Goal: Information Seeking & Learning: Check status

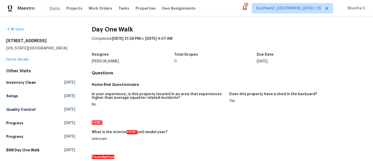
click at [55, 11] on span "Visits" at bounding box center [55, 8] width 11 height 5
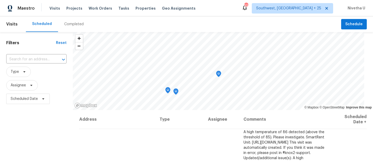
click at [74, 26] on div "Completed" at bounding box center [73, 24] width 19 height 5
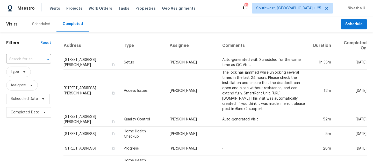
click at [19, 59] on input "text" at bounding box center [21, 59] width 30 height 8
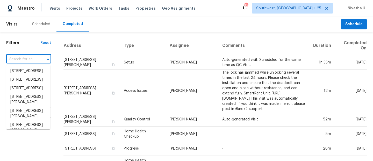
paste input "17333 Hickory Wind Dr Clermont, FL 34711"
type input "17333 Hickory Wind Dr Clermont, FL 34711"
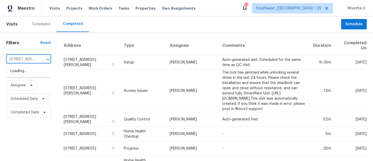
scroll to position [0, 45]
click at [32, 75] on li "17333 Hickory Wind Dr, Clermont, FL 34711" at bounding box center [28, 71] width 44 height 9
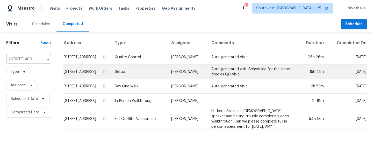
click at [147, 79] on td "Setup" at bounding box center [139, 71] width 57 height 15
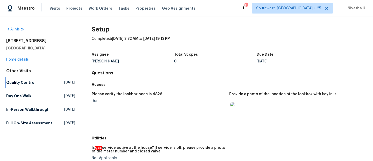
click at [32, 80] on h5 "Quality Control" at bounding box center [20, 82] width 29 height 5
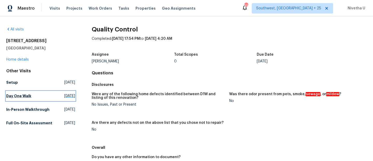
click at [26, 95] on h5 "Day One Walk" at bounding box center [18, 95] width 25 height 5
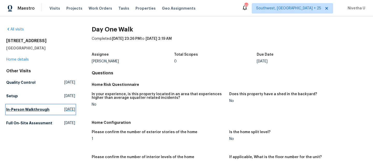
click at [24, 112] on h5 "In-Person Walkthrough" at bounding box center [27, 109] width 43 height 5
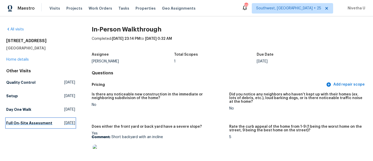
click at [31, 121] on h5 "Full On-Site Assessment" at bounding box center [29, 122] width 46 height 5
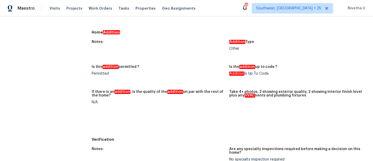
scroll to position [1304, 0]
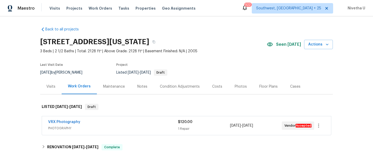
click at [97, 11] on div "Visits Projects Work Orders Tasks Properties Geo Assignments" at bounding box center [126, 8] width 153 height 10
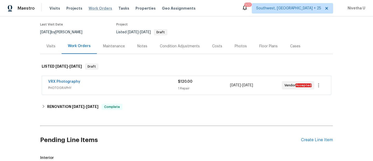
click at [96, 9] on span "Work Orders" at bounding box center [101, 8] width 24 height 5
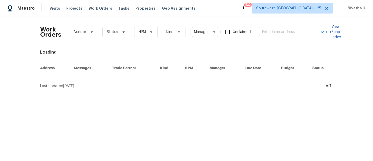
click at [296, 33] on input "text" at bounding box center [285, 32] width 52 height 8
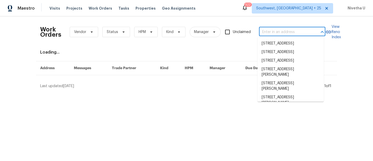
paste input "[STREET_ADDRESS][PERSON_NAME]"
type input "[STREET_ADDRESS][PERSON_NAME]"
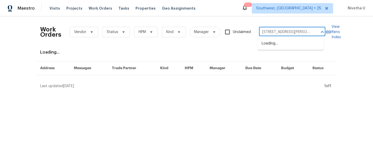
scroll to position [0, 22]
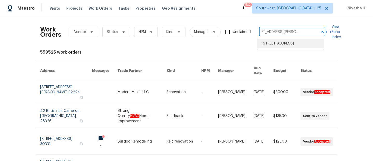
click at [299, 45] on li "17333 Hickory Wind Dr, Clermont, FL 34711" at bounding box center [291, 43] width 66 height 9
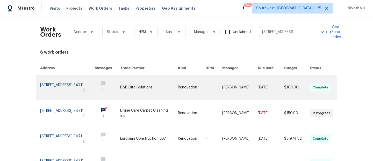
click at [58, 91] on link at bounding box center [67, 87] width 54 height 24
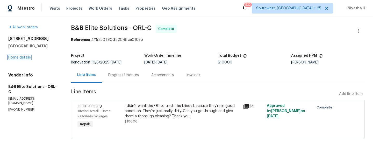
click at [16, 59] on link "Home details" at bounding box center [19, 58] width 23 height 4
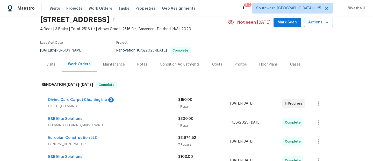
scroll to position [135, 0]
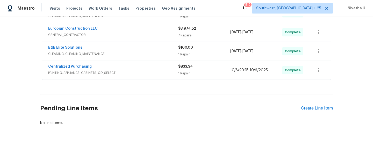
click at [155, 64] on div "Centralized Purchasing" at bounding box center [113, 67] width 130 height 6
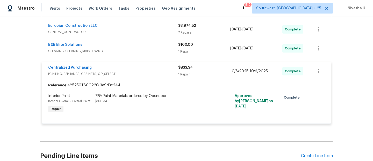
scroll to position [126, 0]
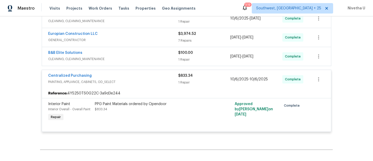
click at [149, 77] on div "Centralized Purchasing" at bounding box center [113, 76] width 130 height 6
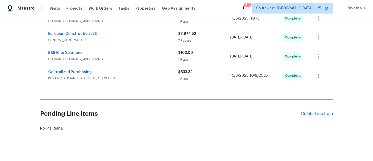
click at [147, 59] on span "CLEANING, CLEANING_MAINTENANCE" at bounding box center [113, 58] width 130 height 5
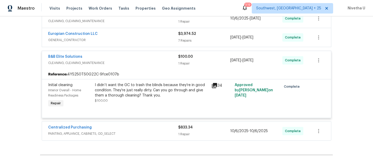
click at [142, 58] on div "B&B Elite Solutions" at bounding box center [113, 57] width 130 height 6
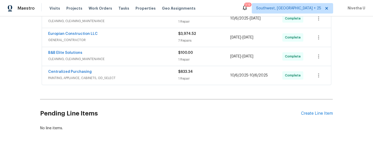
click at [145, 41] on span "GENERAL_CONTRACTOR" at bounding box center [113, 39] width 130 height 5
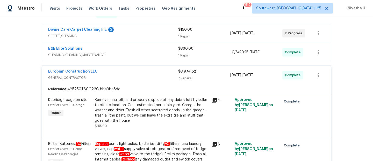
scroll to position [86, 0]
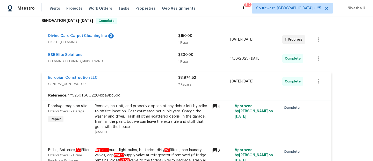
click at [149, 78] on div "Europian Construction LLC" at bounding box center [113, 78] width 130 height 6
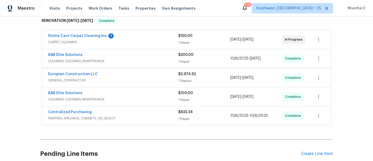
click at [144, 59] on span "CLEANING, CLEANING_MAINTENANCE" at bounding box center [113, 60] width 130 height 5
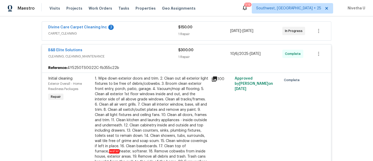
scroll to position [95, 0]
click at [143, 59] on div "B&B Elite Solutions CLEANING, CLEANING_MAINTENANCE" at bounding box center [113, 53] width 130 height 12
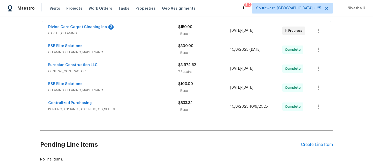
click at [140, 30] on div "Divine Care Carpet Cleaning Inc 3" at bounding box center [113, 27] width 130 height 6
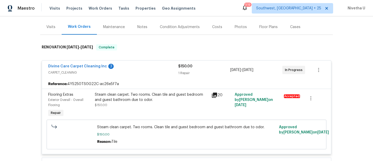
scroll to position [54, 0]
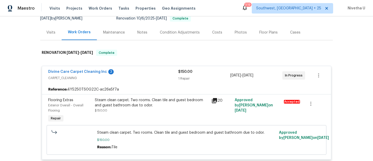
click at [148, 75] on div "Divine Care Carpet Cleaning Inc 3" at bounding box center [113, 72] width 130 height 6
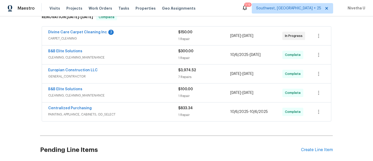
scroll to position [90, 0]
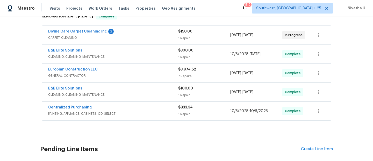
click at [148, 75] on span "GENERAL_CONTRACTOR" at bounding box center [113, 75] width 130 height 5
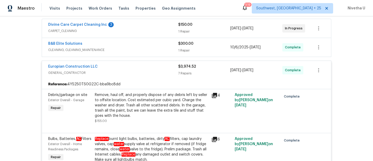
scroll to position [96, 0]
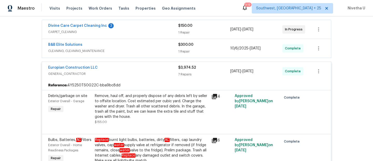
click at [148, 75] on span "GENERAL_CONTRACTOR" at bounding box center [113, 73] width 130 height 5
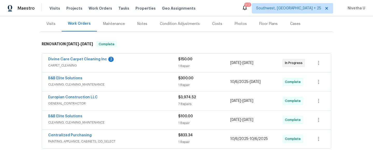
scroll to position [54, 0]
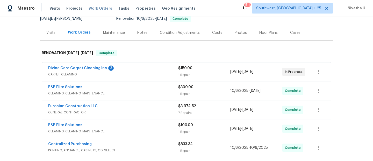
click at [94, 8] on span "Work Orders" at bounding box center [101, 8] width 24 height 5
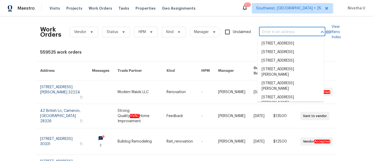
click at [272, 32] on input "text" at bounding box center [285, 32] width 52 height 8
paste input "61 Barrington Pl Marietta, GA 30066"
type input "61 Barrington Pl Marietta, GA 30066"
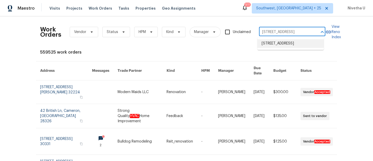
click at [278, 47] on li "61 Barrington Pl, Marietta, GA 30066" at bounding box center [291, 43] width 66 height 9
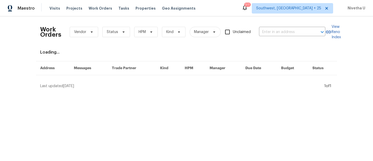
type input "61 Barrington Pl, Marietta, GA 30066"
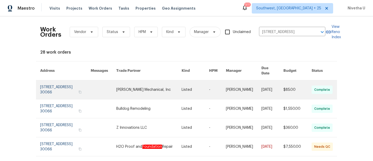
click at [40, 88] on link at bounding box center [65, 89] width 51 height 19
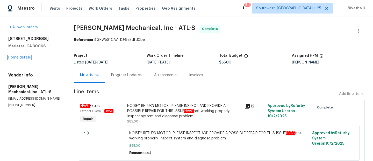
click at [23, 58] on link "Home details" at bounding box center [19, 58] width 23 height 4
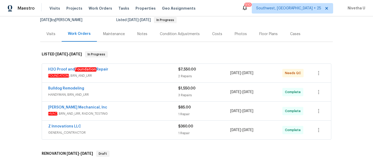
scroll to position [42, 0]
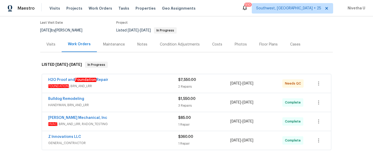
click at [133, 140] on span "GENERAL_CONTRACTOR" at bounding box center [113, 142] width 130 height 5
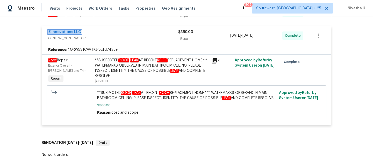
scroll to position [95, 0]
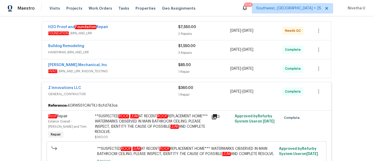
click at [150, 94] on span "GENERAL_CONTRACTOR" at bounding box center [113, 93] width 130 height 5
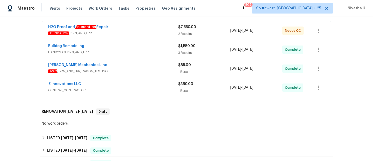
click at [144, 71] on span "HVAC , BRN_AND_LRR, RADON_TESTING" at bounding box center [113, 70] width 130 height 5
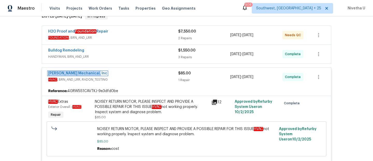
scroll to position [87, 0]
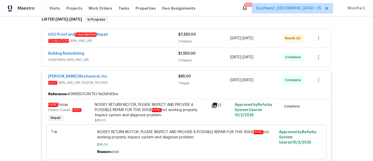
click at [123, 83] on span "HVAC , BRN_AND_LRR, RADON_TESTING" at bounding box center [113, 82] width 130 height 5
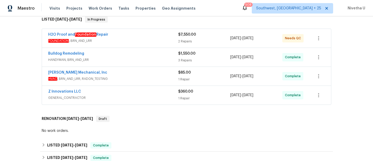
click at [116, 59] on span "HANDYMAN, BRN_AND_LRR" at bounding box center [113, 59] width 130 height 5
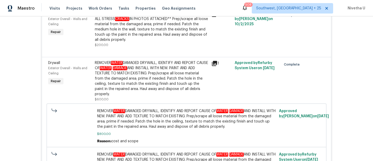
scroll to position [261, 0]
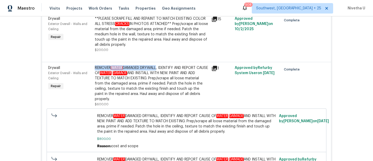
drag, startPoint x: 94, startPoint y: 61, endPoint x: 158, endPoint y: 64, distance: 64.4
click at [158, 65] on div "REMOVER WATER DAMAGED DRYWALL, IDENTIFY AND REPORT CAUSE OF WATER DAMAGE AND IN…" at bounding box center [152, 83] width 114 height 36
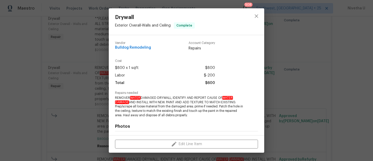
click at [259, 23] on div at bounding box center [257, 21] width 16 height 26
click at [259, 18] on icon "close" at bounding box center [257, 16] width 6 height 6
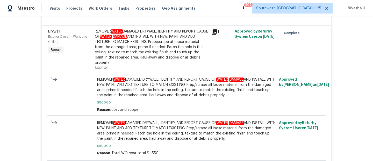
scroll to position [286, 0]
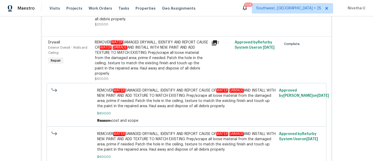
click at [136, 62] on div "REMOVER WATER DAMAGED DRYWALL, IDENTIFY AND REPORT CAUSE OF WATER DAMAGE AND IN…" at bounding box center [152, 58] width 114 height 36
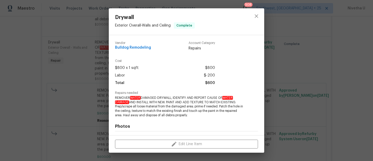
scroll to position [70, 0]
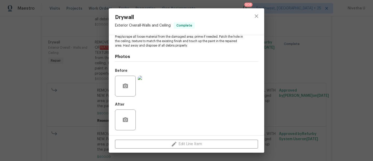
click at [149, 91] on img at bounding box center [148, 85] width 21 height 21
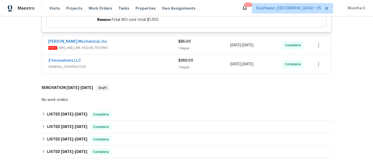
scroll to position [388, 0]
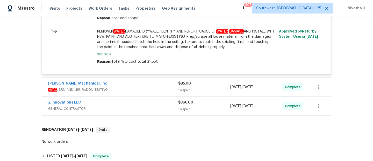
click at [120, 100] on div "Z Innovations LLC" at bounding box center [113, 103] width 130 height 6
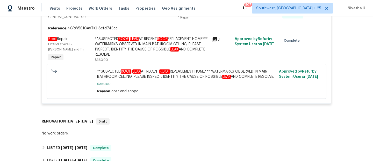
scroll to position [384, 0]
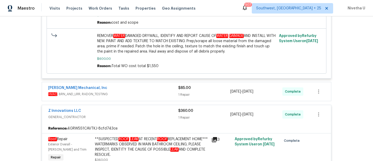
click at [120, 105] on div "Z Innovations LLC GENERAL_CONTRACTOR $360.00 1 Repair 10/1/2025 - 10/3/2025 Com…" at bounding box center [186, 114] width 289 height 19
click at [123, 108] on div "Z Innovations LLC" at bounding box center [113, 111] width 130 height 6
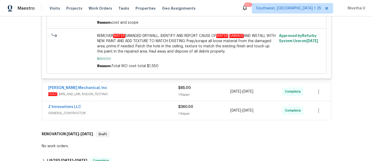
click at [120, 85] on div "JH Martin Mechanical, Inc" at bounding box center [113, 88] width 130 height 6
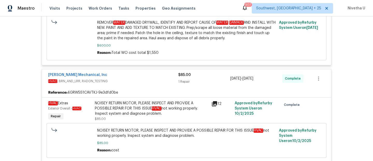
click at [117, 72] on div "JH Martin Mechanical, Inc" at bounding box center [113, 75] width 130 height 6
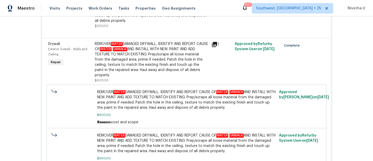
scroll to position [284, 0]
click at [148, 48] on div "REMOVER WATER DAMAGED DRYWALL, IDENTIFY AND REPORT CAUSE OF WATER DAMAGE AND IN…" at bounding box center [152, 59] width 114 height 36
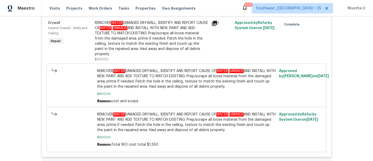
scroll to position [295, 0]
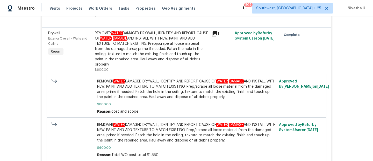
click at [140, 39] on div "REMOVER WATER DAMAGED DRYWALL, IDENTIFY AND REPORT CAUSE OF WATER DAMAGE AND IN…" at bounding box center [152, 49] width 114 height 36
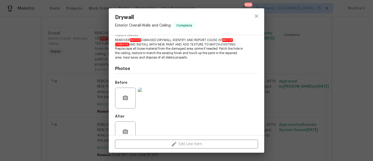
scroll to position [70, 0]
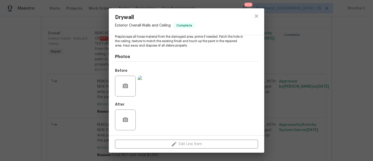
click at [151, 82] on img at bounding box center [148, 85] width 21 height 21
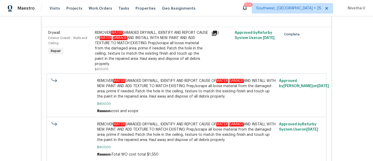
scroll to position [293, 0]
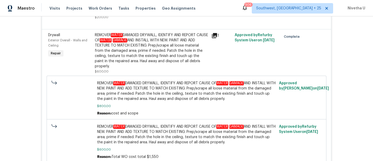
click at [144, 49] on div "REMOVER WATER DAMAGED DRYWALL, IDENTIFY AND REPORT CAUSE OF WATER DAMAGE AND IN…" at bounding box center [152, 50] width 114 height 36
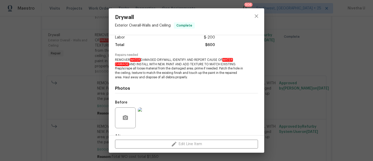
scroll to position [70, 0]
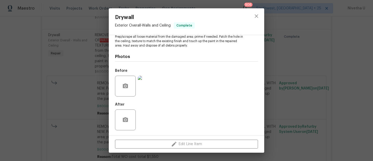
click at [148, 86] on img at bounding box center [148, 85] width 21 height 21
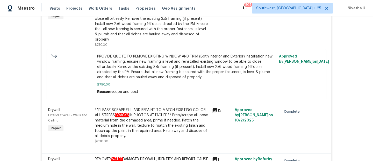
scroll to position [160, 0]
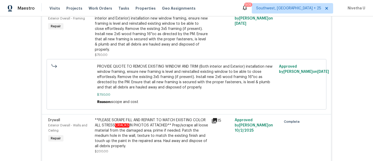
click at [132, 126] on div "**PLEASE SCRAPE FILL AND REPAINT TO MATCH EXISTING COLOR ALL STRESS CRACKS IN P…" at bounding box center [152, 132] width 114 height 31
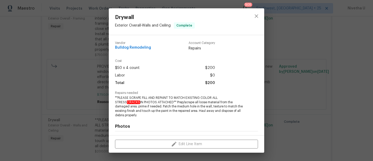
scroll to position [70, 0]
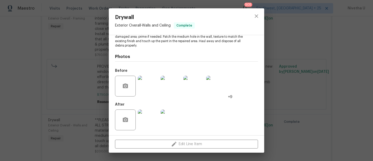
click at [141, 99] on div at bounding box center [148, 85] width 23 height 27
click at [145, 91] on img at bounding box center [148, 85] width 21 height 21
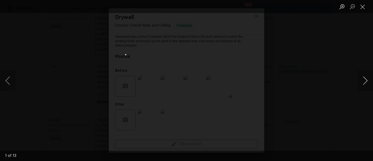
click at [369, 83] on button "Next image" at bounding box center [366, 80] width 16 height 21
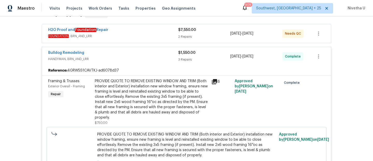
scroll to position [51, 0]
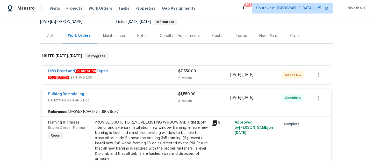
click at [154, 101] on span "HANDYMAN, BRN_AND_LRR" at bounding box center [113, 100] width 130 height 5
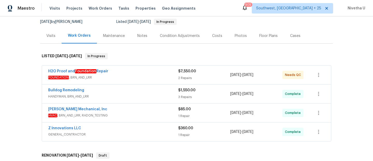
click at [146, 77] on span "FOUNDATION , BRN_AND_LRR" at bounding box center [113, 77] width 130 height 5
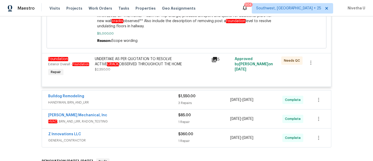
scroll to position [193, 0]
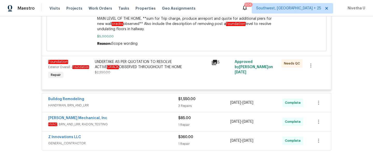
click at [131, 140] on div "Z Innovations LLC" at bounding box center [113, 137] width 130 height 6
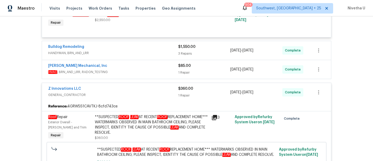
scroll to position [244, 0]
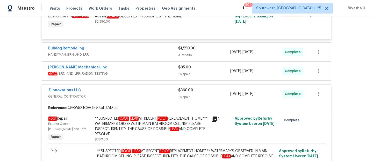
click at [131, 98] on span "GENERAL_CONTRACTOR" at bounding box center [113, 96] width 130 height 5
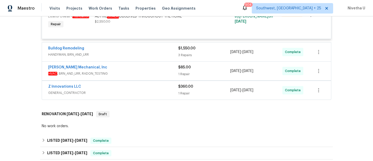
click at [128, 71] on span "HVAC , BRN_AND_LRR, RADON_TESTING" at bounding box center [113, 73] width 130 height 5
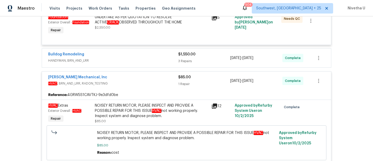
scroll to position [238, 0]
click at [126, 86] on span "HVAC , BRN_AND_LRR, RADON_TESTING" at bounding box center [113, 83] width 130 height 5
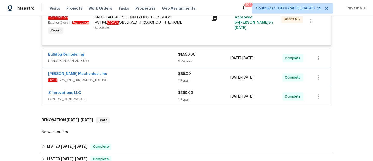
click at [119, 57] on div "Bulldog Remodeling" at bounding box center [113, 55] width 130 height 6
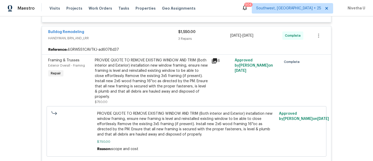
scroll to position [202, 0]
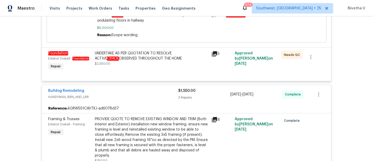
click at [122, 91] on div "Bulldog Remodeling" at bounding box center [113, 91] width 130 height 6
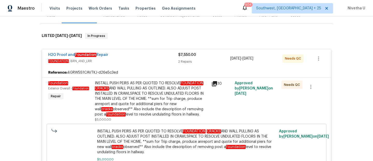
scroll to position [18, 0]
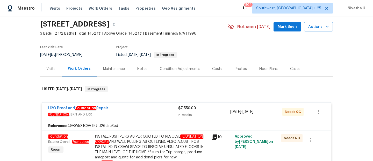
click at [125, 117] on div "H2O Proof and Foundation Repair FOUNDATION , BRN_AND_LRR" at bounding box center [113, 111] width 130 height 12
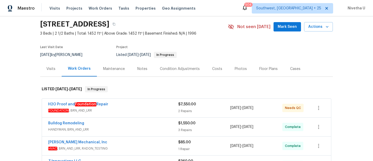
click at [164, 106] on div "H2O Proof and Foundation Repair" at bounding box center [113, 104] width 130 height 6
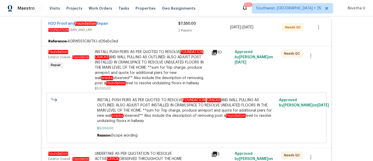
scroll to position [0, 0]
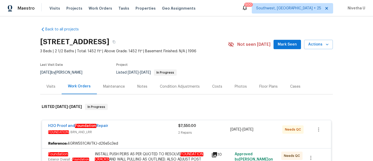
click at [96, 11] on div "Visits Projects Work Orders Tasks Properties Geo Assignments" at bounding box center [126, 8] width 153 height 10
click at [95, 9] on span "Work Orders" at bounding box center [101, 8] width 24 height 5
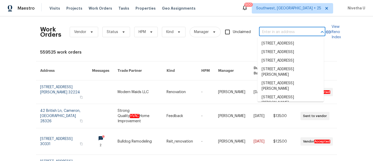
click at [279, 32] on input "text" at bounding box center [285, 32] width 52 height 8
paste input "6090 Wintergreen Rd Norcross, GA 30093"
type input "6090 Wintergreen Rd Norcross, GA 30093"
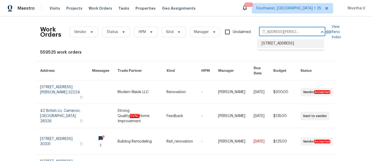
click at [283, 45] on li "6090 Wintergreen Rd, Norcross, GA 30093" at bounding box center [291, 43] width 66 height 9
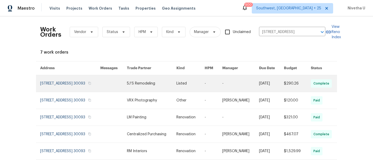
click at [50, 84] on link at bounding box center [70, 83] width 60 height 17
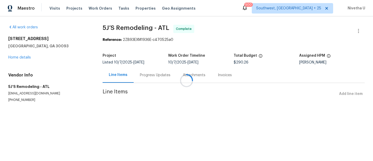
click at [12, 57] on div at bounding box center [186, 80] width 373 height 161
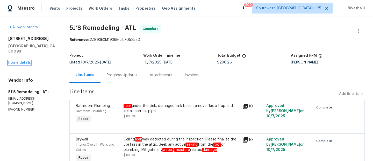
click at [14, 61] on link "Home details" at bounding box center [19, 63] width 23 height 4
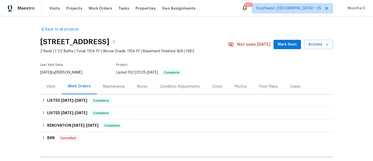
scroll to position [13, 0]
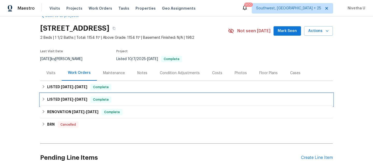
click at [121, 96] on div "LISTED 2/5/25 - 2/6/25 Complete" at bounding box center [187, 99] width 290 height 6
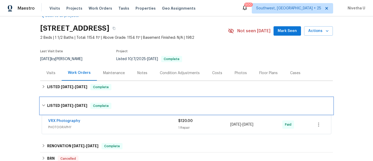
click at [123, 103] on div "LISTED 2/5/25 - 2/6/25 Complete" at bounding box center [187, 105] width 290 height 6
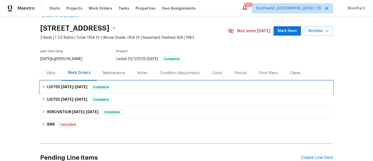
click at [121, 86] on div "LISTED 10/7/25 - 10/10/25 Complete" at bounding box center [187, 87] width 290 height 6
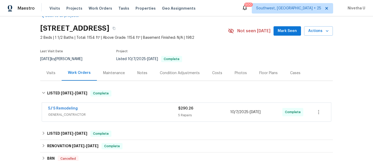
click at [121, 112] on span "GENERAL_CONTRACTOR" at bounding box center [113, 114] width 130 height 5
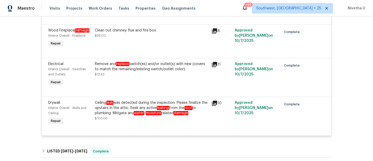
scroll to position [238, 0]
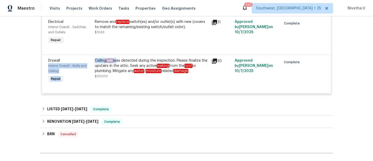
drag, startPoint x: 91, startPoint y: 62, endPoint x: 114, endPoint y: 62, distance: 23.3
click at [114, 62] on div "Drywall Interior Overall - Walls and Ceiling Repair Ceiling leak was detected d…" at bounding box center [187, 70] width 280 height 29
click at [10, 92] on div "Back to all projects 6090 Wintergreen Rd, Norcross, GA 30093 2 Beds | 1 1/2 Bat…" at bounding box center [186, 88] width 373 height 144
drag, startPoint x: 93, startPoint y: 60, endPoint x: 114, endPoint y: 61, distance: 20.3
click at [114, 61] on div "Ceiling leak was detected during the inspection. Please finalize the upstairs i…" at bounding box center [152, 66] width 114 height 16
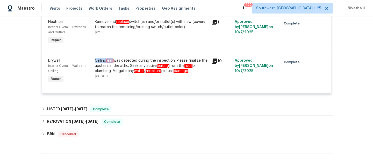
copy div "Ceiling leak"
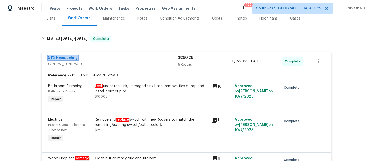
scroll to position [66, 0]
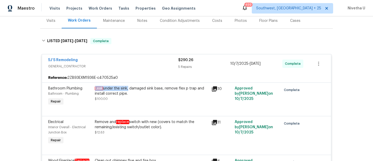
drag, startPoint x: 92, startPoint y: 88, endPoint x: 126, endPoint y: 89, distance: 33.5
click at [126, 89] on div "Leak under the sink, damaged sink base, remove flex p trap and install correct …" at bounding box center [151, 96] width 117 height 24
click at [92, 10] on span "Work Orders" at bounding box center [101, 8] width 24 height 5
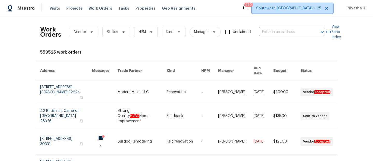
click at [304, 12] on span "Southwest, [GEOGRAPHIC_DATA] + 25" at bounding box center [292, 8] width 81 height 10
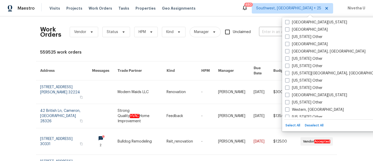
scroll to position [795, 0]
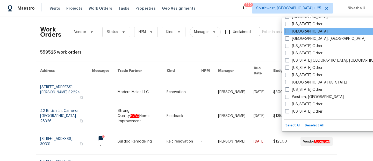
click at [290, 32] on label "Tucson" at bounding box center [307, 31] width 43 height 5
click at [289, 32] on input "Tucson" at bounding box center [287, 30] width 3 height 3
checkbox input "true"
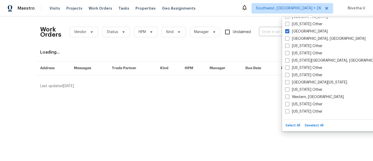
click at [266, 36] on div "Work Orders Vendor Status HPM Kind Manager Unclaimed ​" at bounding box center [183, 31] width 286 height 23
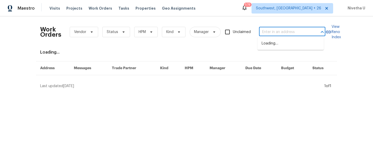
click at [266, 34] on input "text" at bounding box center [285, 32] width 52 height 8
paste input "350 N Silverbell Rd Apt 8, Tucson, AZ 85745"
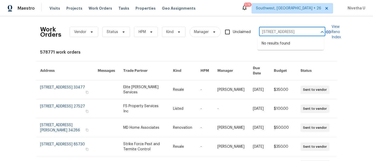
scroll to position [0, 26]
drag, startPoint x: 269, startPoint y: 34, endPoint x: 310, endPoint y: 33, distance: 41.5
click at [310, 33] on div "350 N Silverbell Rd Apt 8, Tucson, AZ 85745 ​" at bounding box center [292, 32] width 66 height 8
type input "350 N Silverbell Rd"
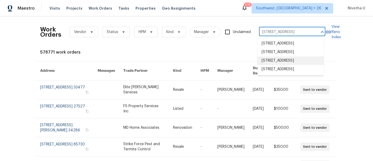
click at [301, 65] on li "350 N Silverbell Rd Apt 8, Tucson, AZ 85745" at bounding box center [291, 60] width 66 height 9
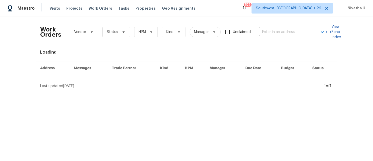
type input "350 N Silverbell Rd Apt 8, Tucson, AZ 85745"
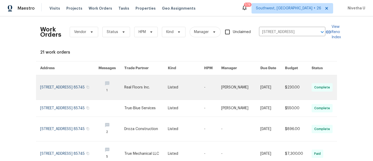
click at [51, 88] on link at bounding box center [69, 87] width 58 height 24
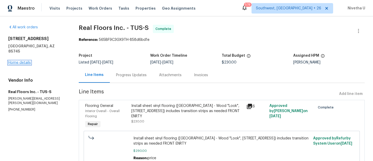
click at [14, 61] on link "Home details" at bounding box center [19, 63] width 23 height 4
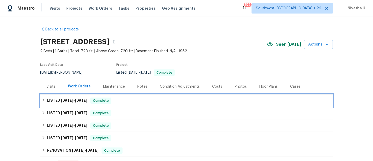
click at [117, 101] on div "LISTED 10/10/25 - 10/15/25 Complete" at bounding box center [187, 100] width 290 height 6
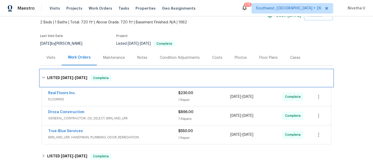
scroll to position [58, 0]
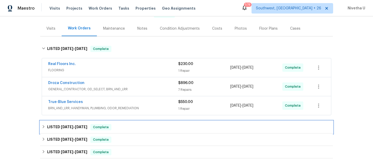
click at [115, 124] on div "LISTED 3/13/25 - 8/26/25 Complete" at bounding box center [187, 127] width 290 height 6
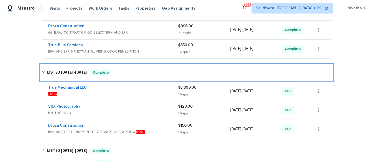
scroll to position [115, 0]
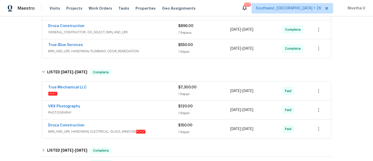
click at [145, 95] on span "HVAC" at bounding box center [113, 93] width 130 height 5
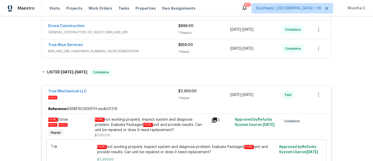
click at [145, 95] on span "HVAC" at bounding box center [113, 97] width 130 height 5
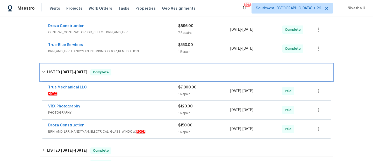
click at [138, 75] on div "LISTED 3/13/25 - 8/26/25 Complete" at bounding box center [187, 72] width 290 height 6
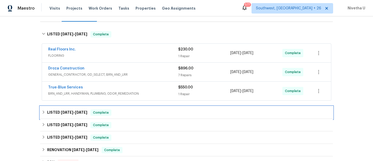
scroll to position [72, 0]
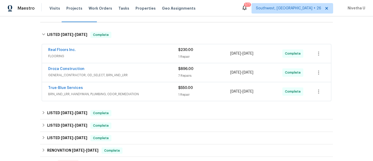
click at [149, 93] on span "BRN_AND_LRR, HANDYMAN, PLUMBING, ODOR_REMEDIATION" at bounding box center [113, 93] width 130 height 5
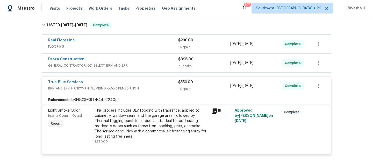
scroll to position [77, 0]
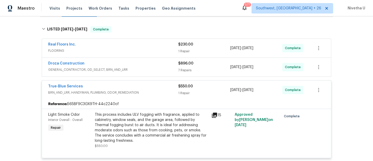
click at [146, 71] on span "GENERAL_CONTRACTOR, OD_SELECT, BRN_AND_LRR" at bounding box center [113, 69] width 130 height 5
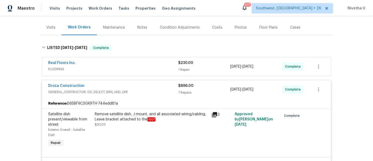
scroll to position [58, 0]
click at [146, 70] on span "FLOORING" at bounding box center [113, 69] width 130 height 5
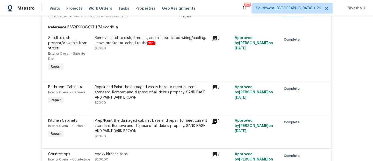
scroll to position [224, 0]
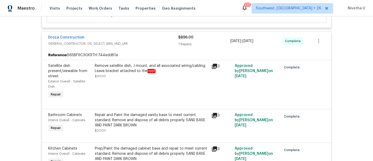
click at [137, 45] on span "GENERAL_CONTRACTOR, OD_SELECT, BRN_AND_LRR" at bounding box center [113, 43] width 130 height 5
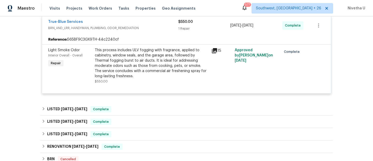
scroll to position [263, 0]
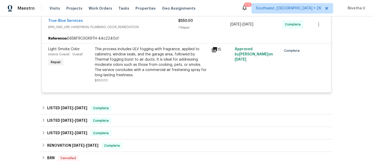
click at [153, 35] on div "Reference: 565BF9C3GX9TH-44c2240cf" at bounding box center [186, 38] width 289 height 9
click at [153, 32] on div "True-Blue Services BRN_AND_LRR, HANDYMAN, PLUMBING, ODOR_REMEDIATION $550.00 1 …" at bounding box center [186, 24] width 289 height 19
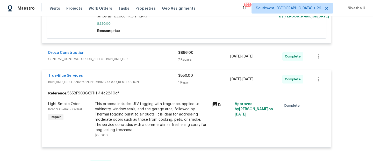
scroll to position [200, 0]
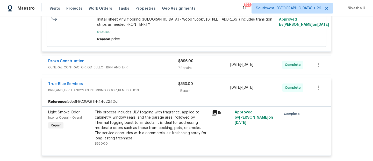
click at [156, 89] on span "BRN_AND_LRR, HANDYMAN, PLUMBING, ODOR_REMEDIATION" at bounding box center [113, 89] width 130 height 5
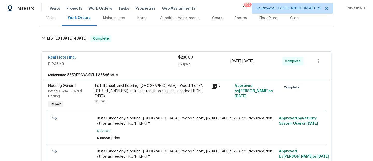
scroll to position [59, 0]
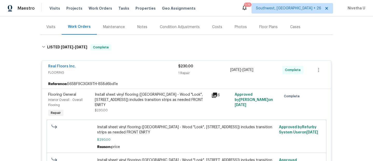
click at [168, 113] on div "Install sheet vinyl flooring (Sugar Valley - Wood "Look", 565 Beacon Hill) incl…" at bounding box center [151, 104] width 117 height 29
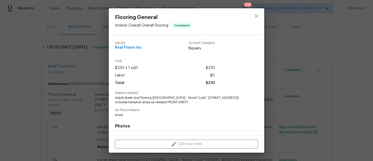
scroll to position [70, 0]
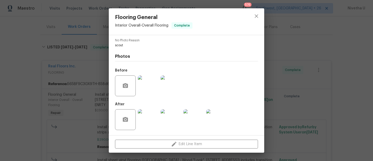
click at [52, 97] on div "Flooring General Interior Overall - Overall Flooring Complete Vendor Real Floor…" at bounding box center [186, 80] width 373 height 161
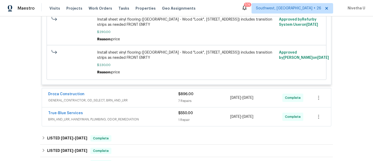
scroll to position [253, 0]
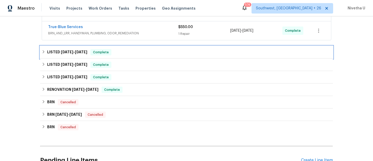
click at [119, 51] on div "LISTED 3/13/25 - 8/26/25 Complete" at bounding box center [187, 52] width 290 height 6
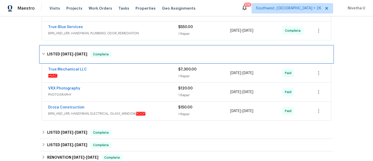
click at [119, 51] on div "LISTED 3/13/25 - 8/26/25 Complete" at bounding box center [186, 54] width 293 height 17
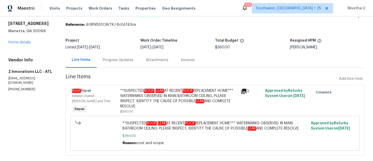
scroll to position [28, 0]
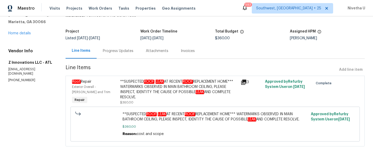
click at [123, 49] on div "Progress Updates" at bounding box center [118, 50] width 31 height 5
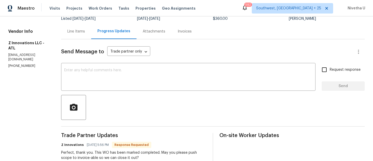
scroll to position [43, 0]
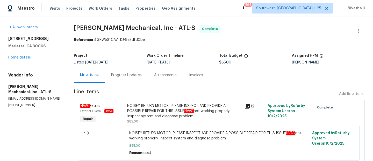
click at [132, 73] on div "Progress Updates" at bounding box center [126, 74] width 31 height 5
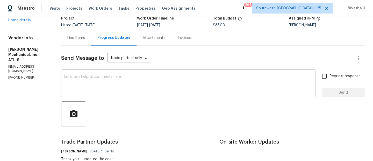
scroll to position [144, 0]
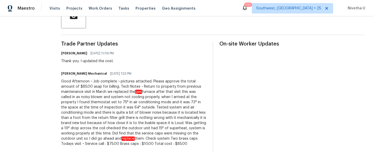
drag, startPoint x: 161, startPoint y: 123, endPoint x: 202, endPoint y: 140, distance: 44.0
click at [202, 140] on div "Good Afternoon ~ Job complete ~ pictures attached. Please approve the total amo…" at bounding box center [134, 112] width 146 height 67
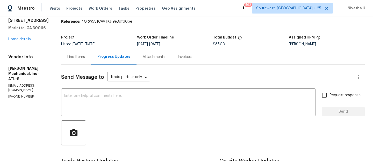
click at [78, 50] on div "Line Items" at bounding box center [76, 56] width 30 height 15
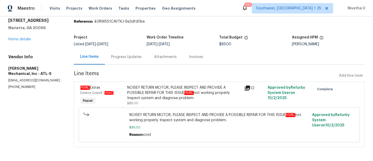
click at [142, 107] on div "NOISEY RETURN MOTOR, PLEASE INSPECT AND PROVIDE A POSSIBLE REPAIR FOR THIS ISSU…" at bounding box center [219, 125] width 278 height 38
click at [134, 92] on div "NOISEY RETURN MOTOR, PLEASE INSPECT AND PROVIDE A POSSIBLE REPAIR FOR THIS ISSU…" at bounding box center [184, 93] width 114 height 16
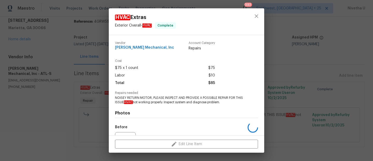
scroll to position [57, 0]
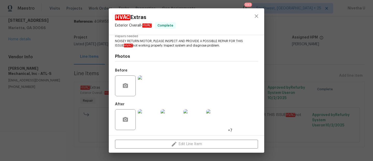
click at [149, 85] on img at bounding box center [148, 85] width 21 height 21
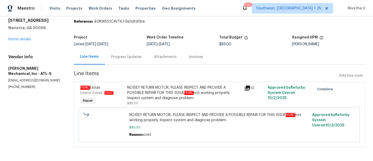
click at [169, 89] on div "NOISEY RETURN MOTOR, PLEASE INSPECT AND PROVIDE A POSSIBLE REPAIR FOR THIS ISSU…" at bounding box center [184, 93] width 114 height 16
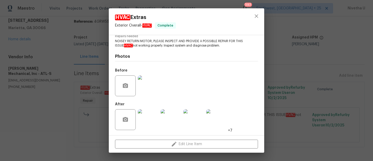
click at [150, 123] on img at bounding box center [148, 119] width 21 height 21
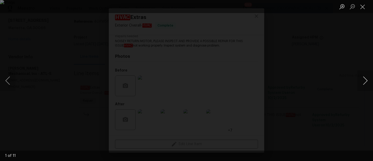
click at [364, 82] on button "Next image" at bounding box center [366, 80] width 16 height 21
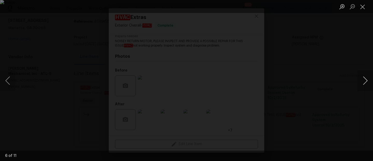
click at [364, 82] on button "Next image" at bounding box center [366, 80] width 16 height 21
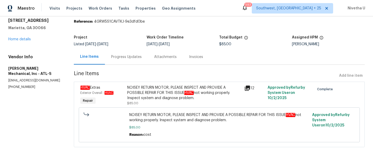
click at [126, 60] on div "Progress Updates" at bounding box center [126, 56] width 43 height 15
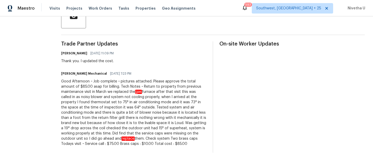
scroll to position [144, 0]
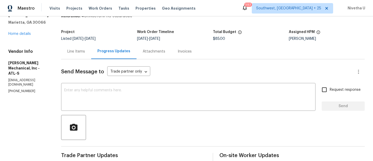
click at [91, 46] on div "Line Items" at bounding box center [76, 51] width 30 height 15
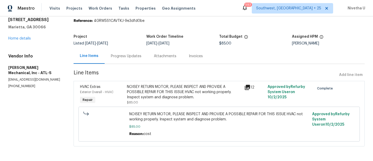
scroll to position [23, 0]
click at [136, 84] on div "NOISEY RETURN MOTOR, PLEASE INSPECT AND PROVIDE A POSSIBLE REPAIR FOR THIS ISSU…" at bounding box center [184, 92] width 114 height 16
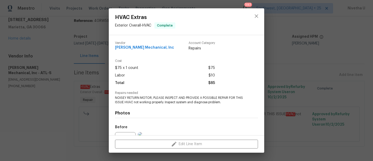
click at [136, 84] on div "Total $85" at bounding box center [165, 83] width 100 height 8
drag, startPoint x: 165, startPoint y: 101, endPoint x: 233, endPoint y: 101, distance: 67.7
click at [233, 101] on span "NOISEY RETURN MOTOR, PLEASE INSPECT AND PROVIDE A POSSIBLE REPAIR FOR THIS ISSU…" at bounding box center [179, 99] width 129 height 9
click at [86, 61] on div "HVAC Extras Exterior Overall - HVAC Complete Vendor JH Martin Mechanical, Inc A…" at bounding box center [186, 80] width 373 height 161
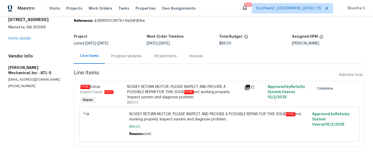
click at [117, 56] on div "Progress Updates" at bounding box center [126, 55] width 43 height 15
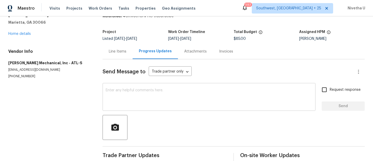
scroll to position [144, 0]
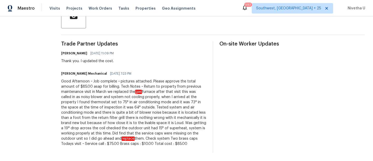
drag, startPoint x: 71, startPoint y: 44, endPoint x: 116, endPoint y: 144, distance: 109.7
click at [116, 144] on div "Trade Partner Updates Cynthia Herriott 10/02/2025 11:09 PM Thank you. I updated…" at bounding box center [134, 96] width 146 height 111
copy div "Cynthia Herriott 10/02/2025 11:09 PM Thank you. I updated the cost. JH Martin M…"
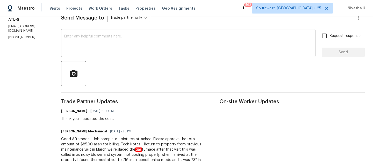
scroll to position [0, 0]
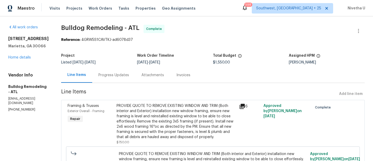
click at [115, 79] on div "Progress Updates" at bounding box center [113, 74] width 43 height 15
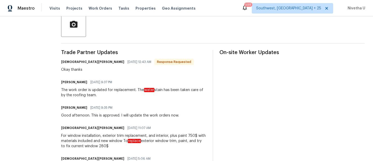
scroll to position [124, 0]
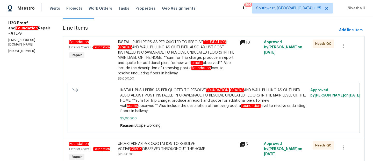
scroll to position [24, 0]
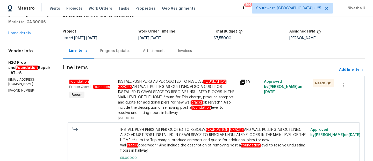
click at [101, 61] on section "H2O Proof and Foundation Repair - ATL-S Needs QC Reference: 4GRW5S1CAVTKJ-d26e5…" at bounding box center [214, 109] width 302 height 216
click at [100, 55] on div "Progress Updates" at bounding box center [115, 50] width 43 height 15
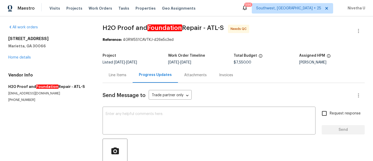
click at [127, 81] on div "Line Items" at bounding box center [118, 74] width 30 height 15
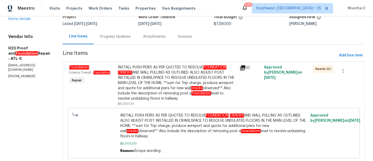
scroll to position [40, 0]
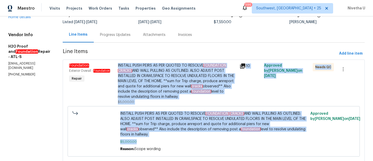
drag, startPoint x: 105, startPoint y: 64, endPoint x: 153, endPoint y: 137, distance: 87.2
click at [153, 137] on div "Foundation Exterior Overall - Foundation Repair INSTALL PUSH PEIRS AS PER QUOTE…" at bounding box center [214, 109] width 302 height 101
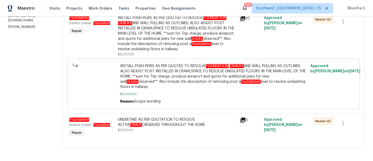
click at [152, 137] on div at bounding box center [213, 140] width 289 height 6
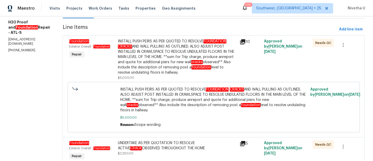
drag, startPoint x: 105, startPoint y: 40, endPoint x: 154, endPoint y: 73, distance: 59.2
click at [154, 73] on div "INSTALL PUSH PEIRS AS PER QUOTED TO RESOLVE FOUNDATION CRACKS AND WALL PULLING …" at bounding box center [177, 59] width 122 height 45
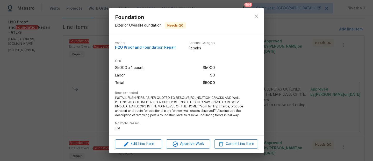
copy div "INSTALL PUSH PEIRS AS PER QUOTED TO RESOLVE FOUNDATION CRACKS AND WALL PULLING …"
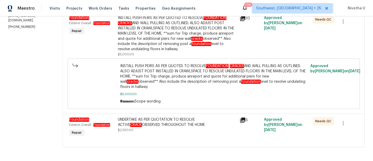
scroll to position [87, 0]
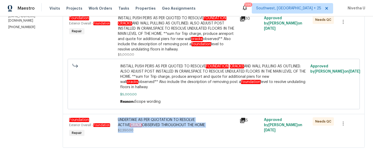
drag, startPoint x: 103, startPoint y: 114, endPoint x: 181, endPoint y: 123, distance: 78.1
click at [181, 123] on div "UNDERTAKE AS PER QUOTATION TO RESOLVE ACTIVE CRACK OBSERVED THROUGHOUT THE HOME…" at bounding box center [177, 127] width 122 height 24
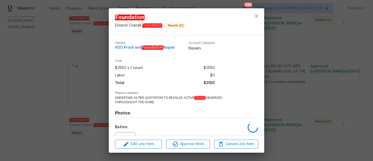
copy div "UNDERTAKE AS PER QUOTATION TO RESOLVE ACTIVE CRACK OBSERVED THROUGHOUT THE HOME…"
click at [251, 17] on button "close" at bounding box center [257, 16] width 12 height 12
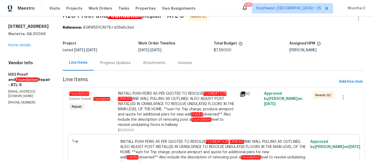
scroll to position [0, 0]
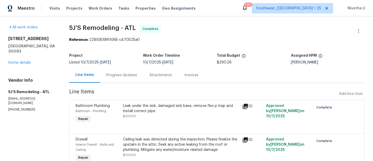
click at [157, 78] on div "Attachments" at bounding box center [160, 74] width 35 height 15
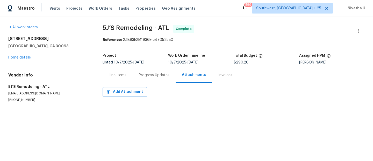
click at [140, 76] on div "Progress Updates" at bounding box center [154, 74] width 31 height 5
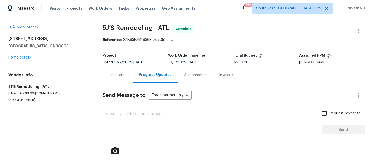
scroll to position [36, 0]
